Goal: Obtain resource: Obtain resource

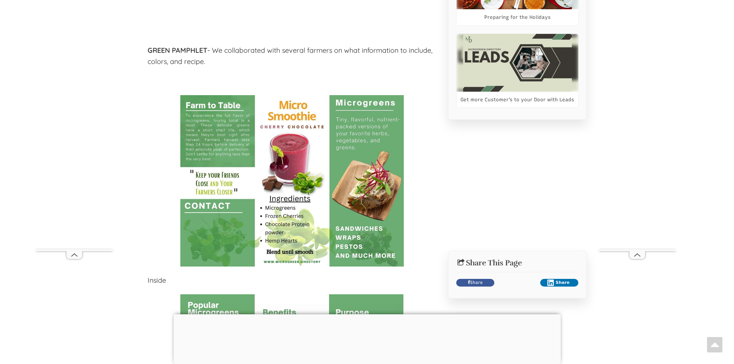
scroll to position [694, 0]
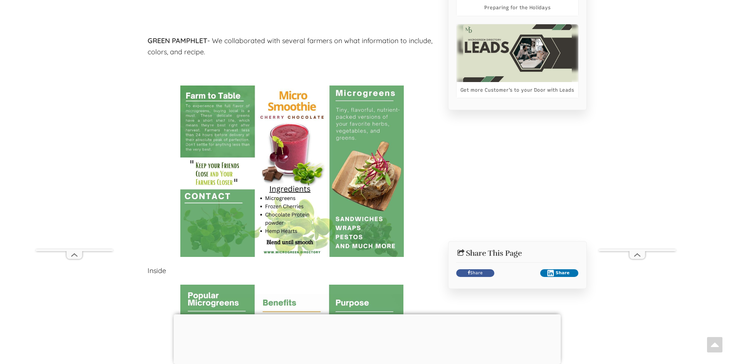
select select "Language Translate Widget"
click at [273, 136] on img at bounding box center [292, 171] width 224 height 171
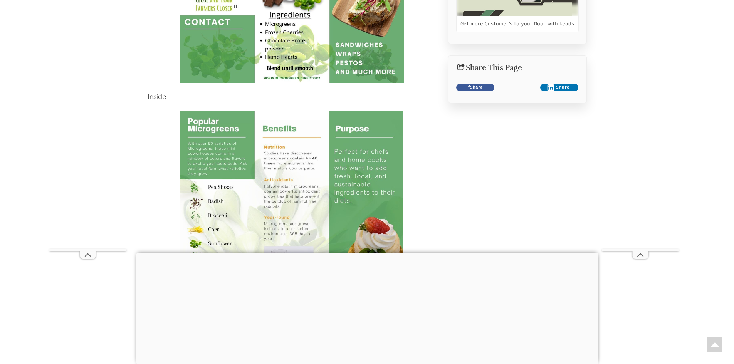
scroll to position [678, 0]
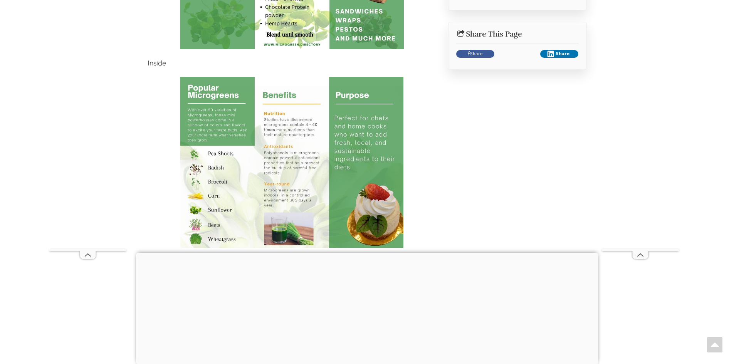
click at [269, 189] on img at bounding box center [291, 162] width 223 height 171
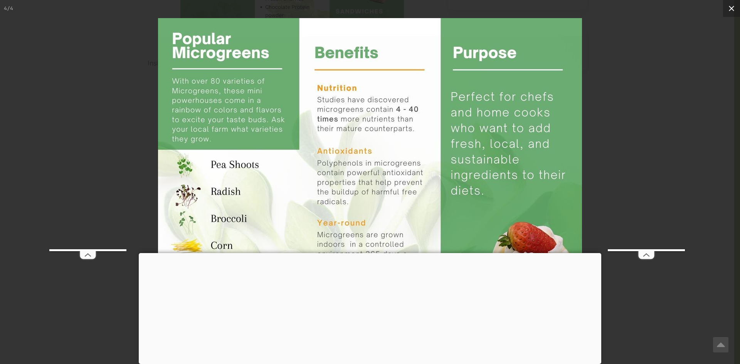
click at [731, 10] on icon at bounding box center [731, 8] width 9 height 9
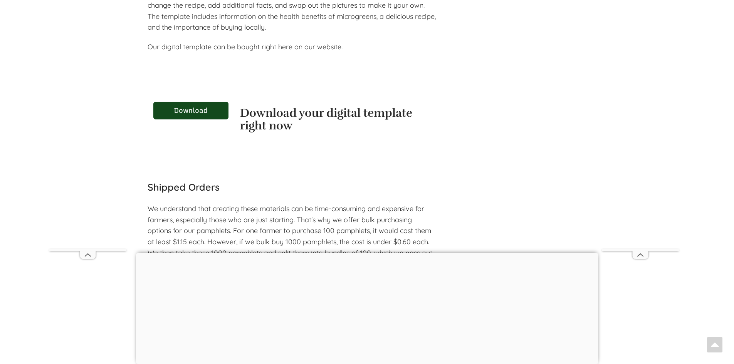
scroll to position [1025, 0]
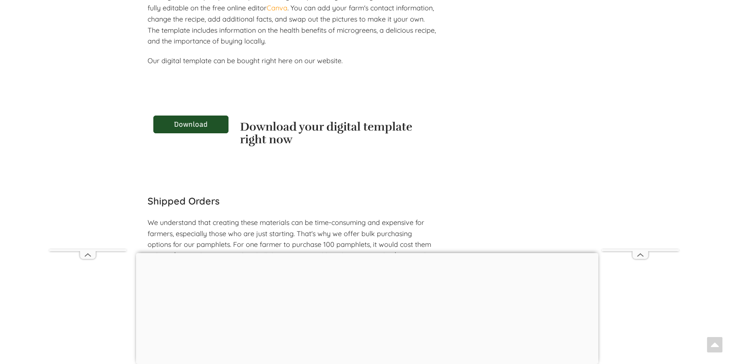
click at [193, 121] on link "Download" at bounding box center [190, 125] width 75 height 18
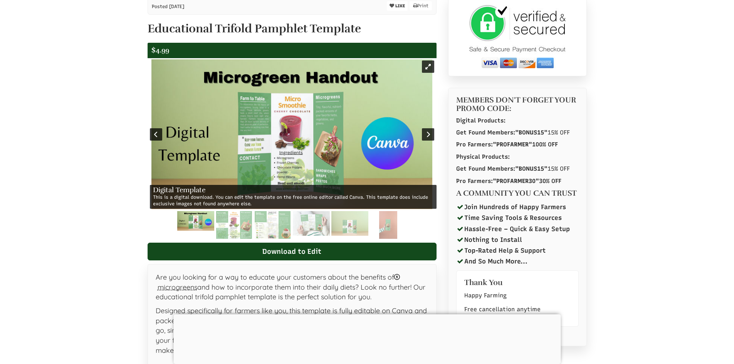
scroll to position [231, 0]
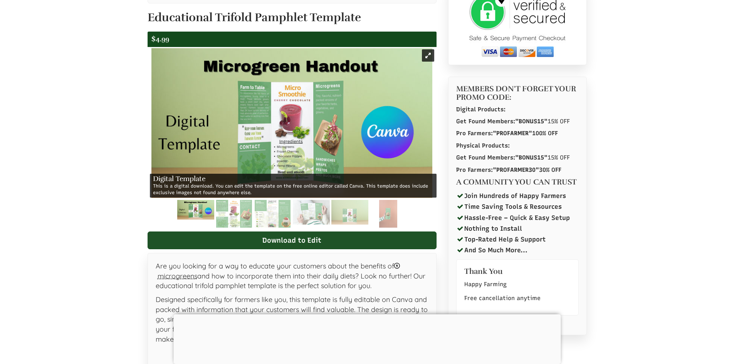
click at [298, 240] on link "Download to Edit" at bounding box center [292, 241] width 289 height 18
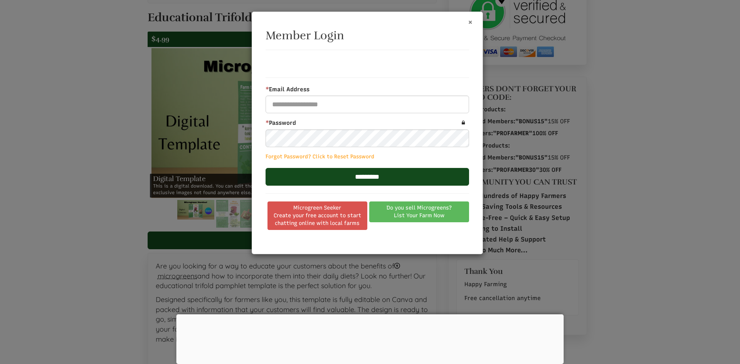
click at [469, 21] on button "×" at bounding box center [470, 22] width 5 height 8
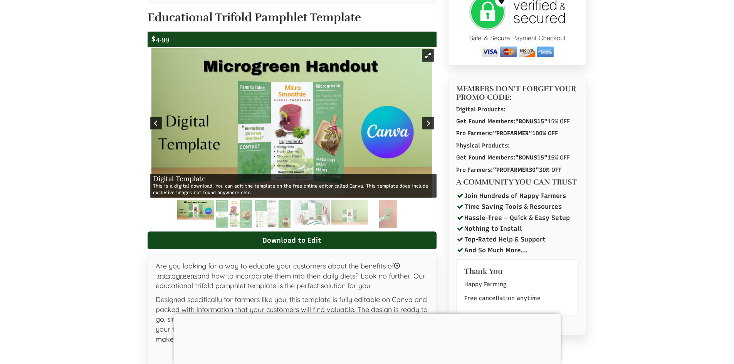
click at [382, 153] on img at bounding box center [291, 123] width 281 height 150
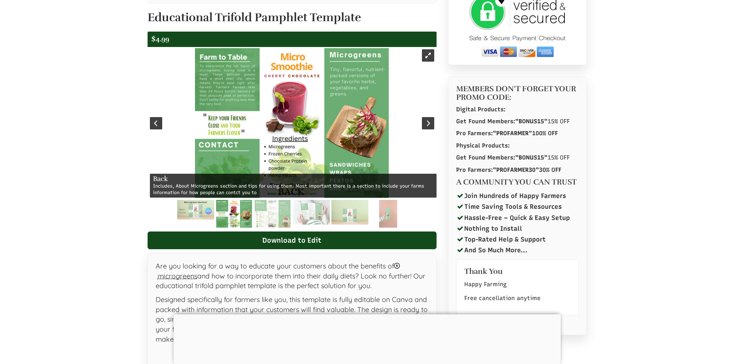
click at [382, 153] on img at bounding box center [292, 123] width 194 height 150
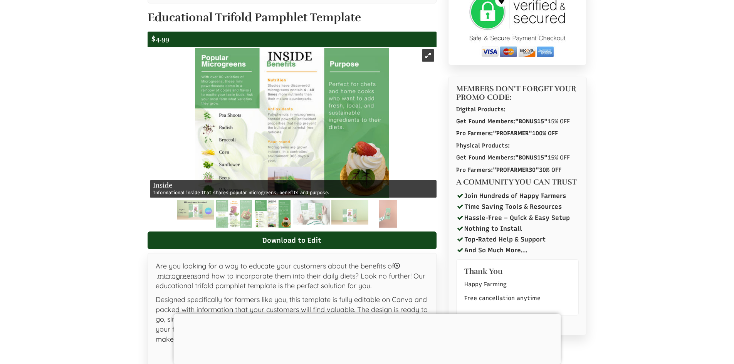
drag, startPoint x: 149, startPoint y: 17, endPoint x: 376, endPoint y: 22, distance: 226.7
click at [376, 22] on h1 "Educational Trifold Pamphlet Template" at bounding box center [292, 17] width 289 height 13
copy h1 "Educational Trifold Pamphlet Template"
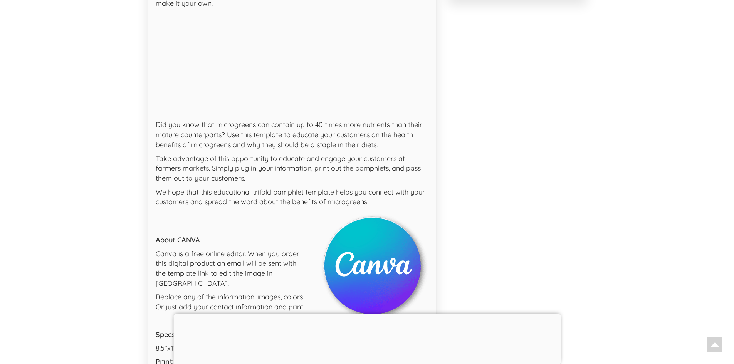
scroll to position [732, 0]
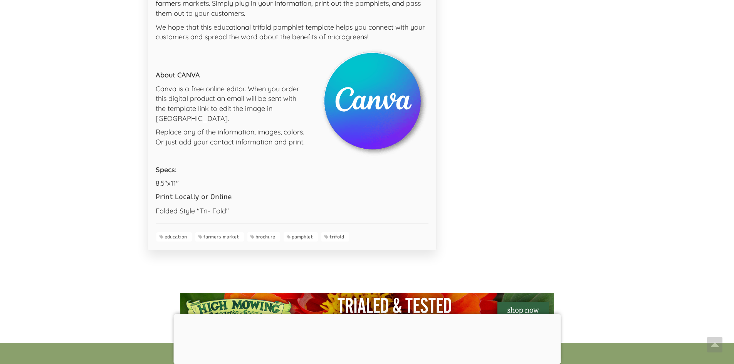
click at [374, 104] on img at bounding box center [371, 106] width 116 height 116
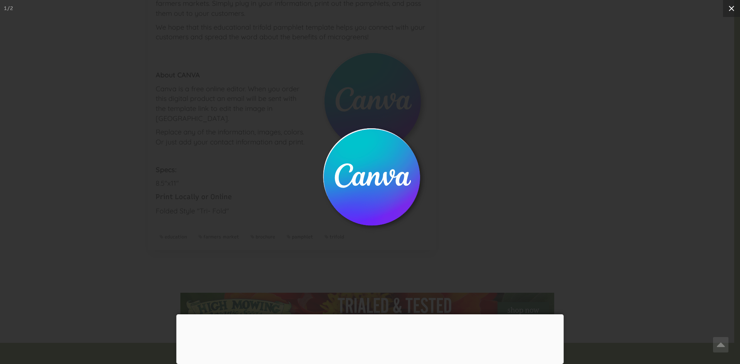
click at [726, 7] on button at bounding box center [731, 8] width 17 height 17
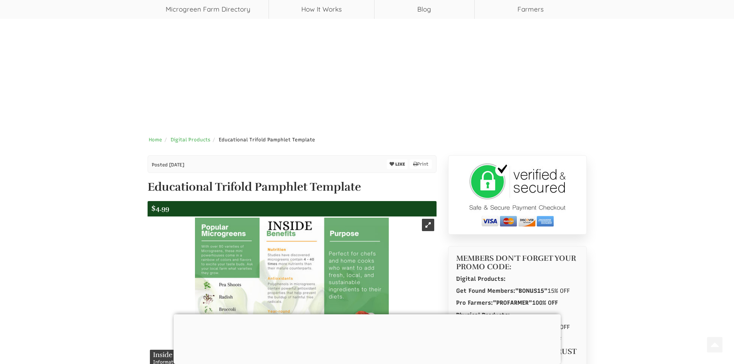
scroll to position [0, 0]
